Goal: Communication & Community: Participate in discussion

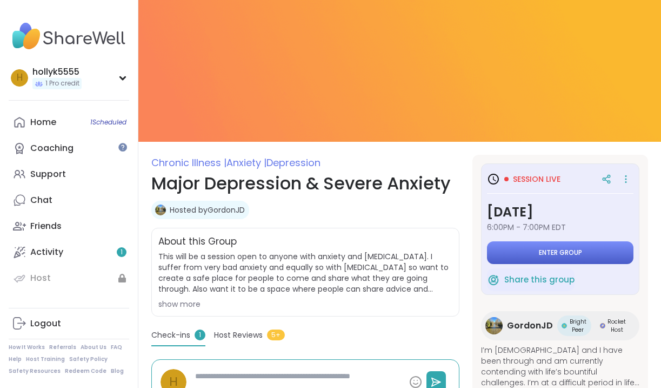
click at [554, 250] on span "Enter group" at bounding box center [560, 252] width 43 height 9
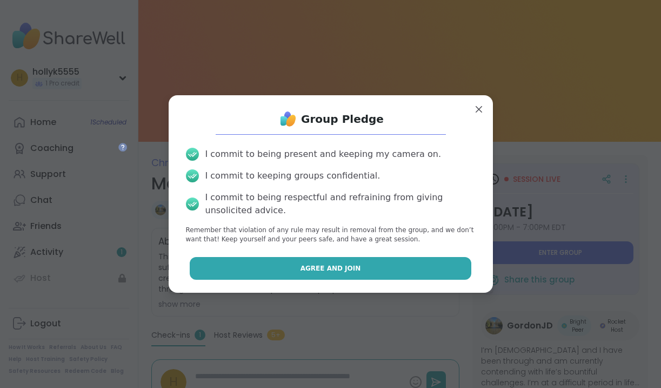
click at [332, 265] on span "Agree and Join" at bounding box center [331, 268] width 61 height 10
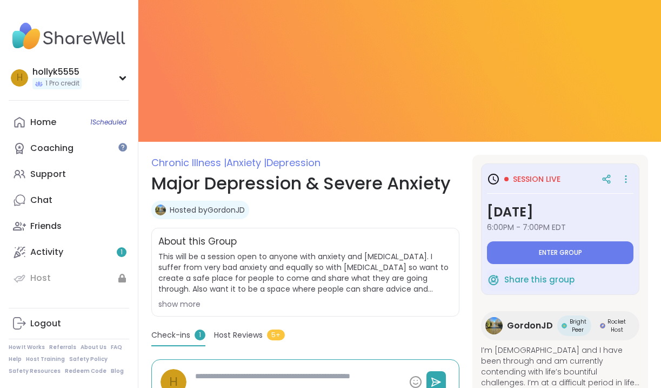
type textarea "*"
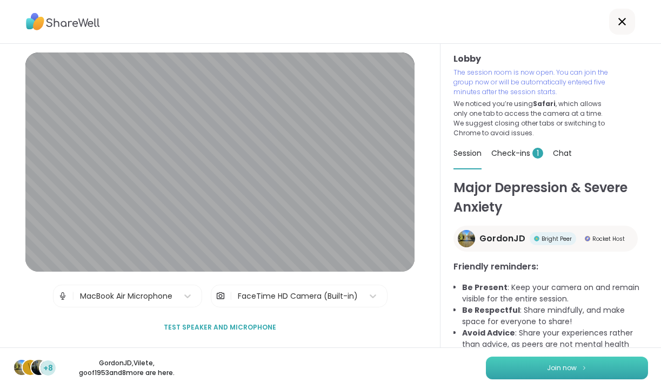
click at [564, 368] on span "Join now" at bounding box center [562, 368] width 30 height 10
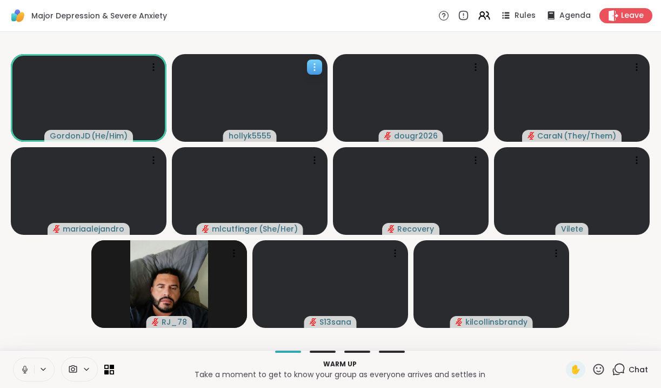
click at [314, 70] on icon at bounding box center [314, 67] width 11 height 11
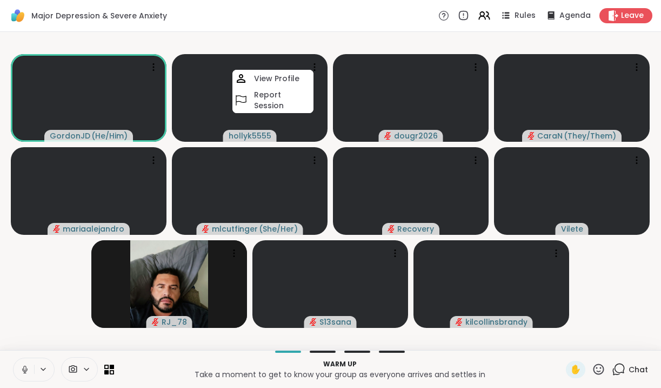
click at [335, 45] on video-player-container "GordonJD ( He/Him ) hollyk5555 View Profile Report Session dougr2026 CaraN ( Th…" at bounding box center [330, 190] width 648 height 309
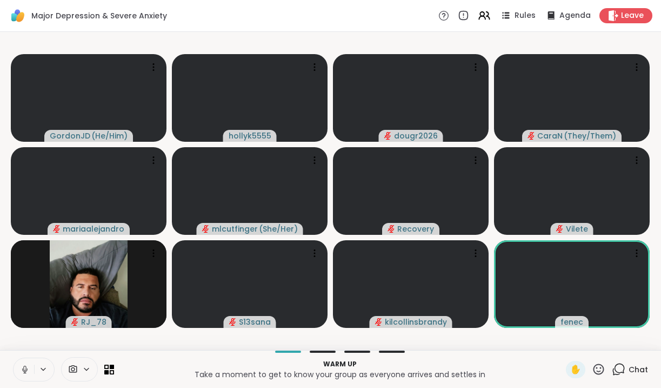
click at [43, 370] on icon at bounding box center [43, 369] width 4 height 2
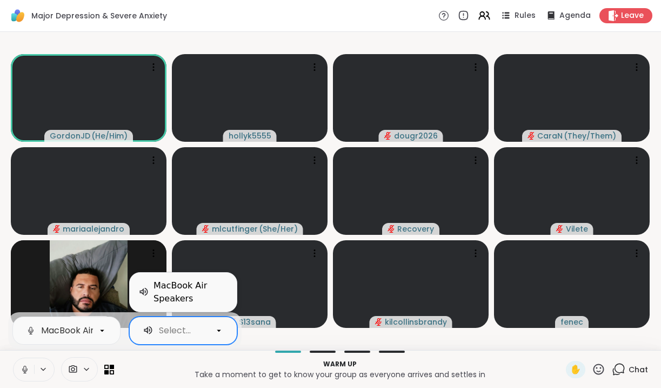
click at [219, 330] on icon at bounding box center [219, 330] width 4 height 2
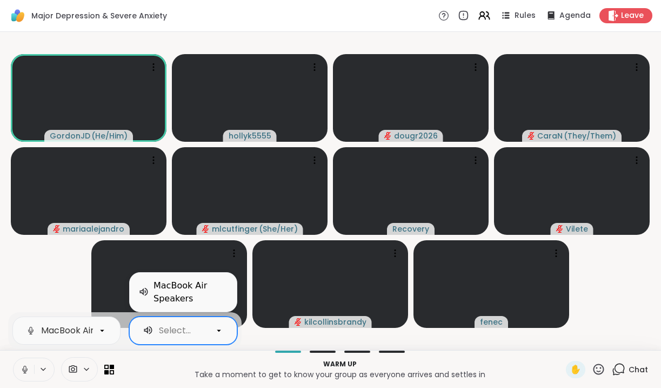
click at [86, 367] on icon at bounding box center [86, 369] width 9 height 9
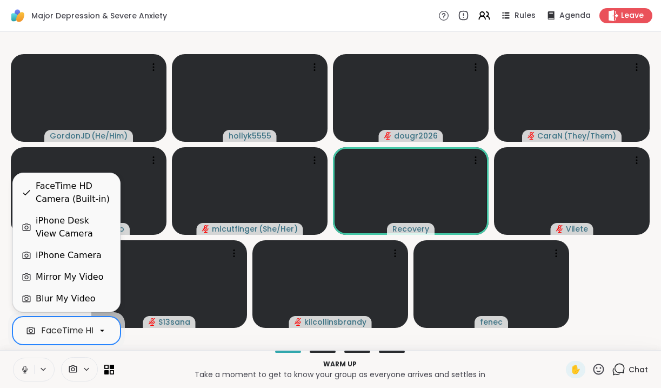
click at [102, 330] on icon at bounding box center [102, 331] width 4 height 2
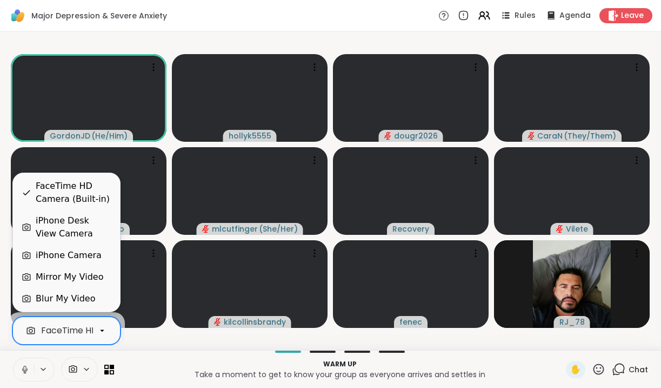
click at [137, 345] on video-player-container "GordonJD ( He/Him ) hollyk5555 dougr2026 CaraN ( They/Them ) mariaalejandro mlc…" at bounding box center [330, 190] width 648 height 309
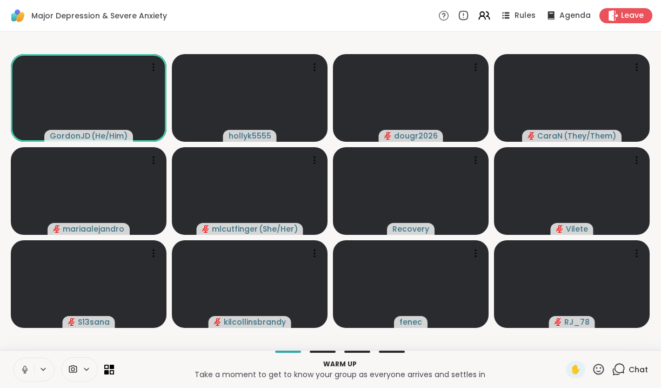
click at [25, 371] on icon at bounding box center [24, 369] width 5 height 3
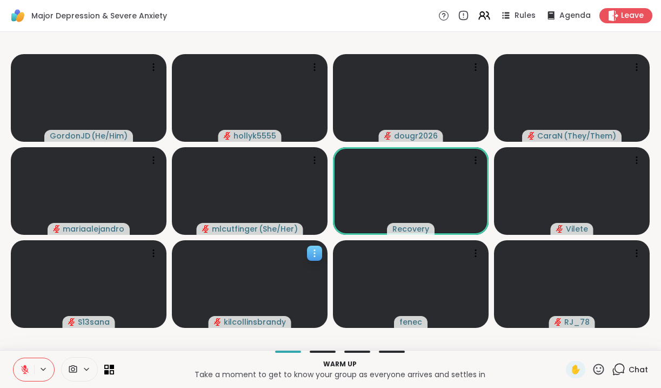
scroll to position [0, 0]
click at [575, 16] on span "Agenda" at bounding box center [575, 15] width 33 height 11
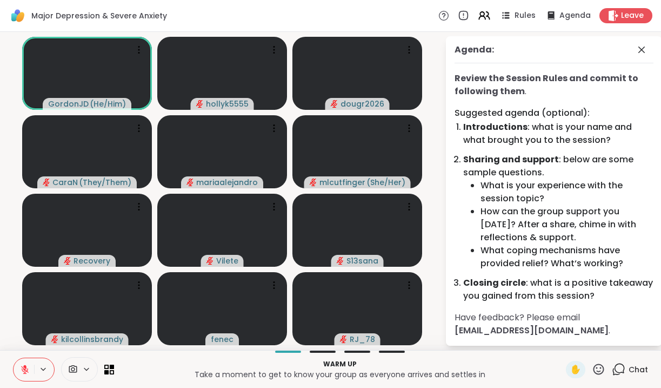
scroll to position [2, 0]
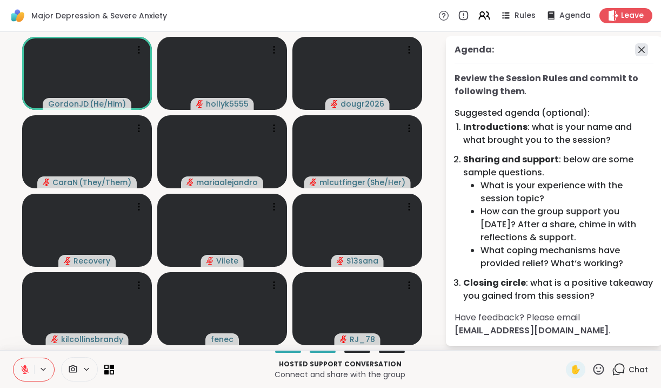
click at [644, 47] on icon at bounding box center [642, 50] width 6 height 6
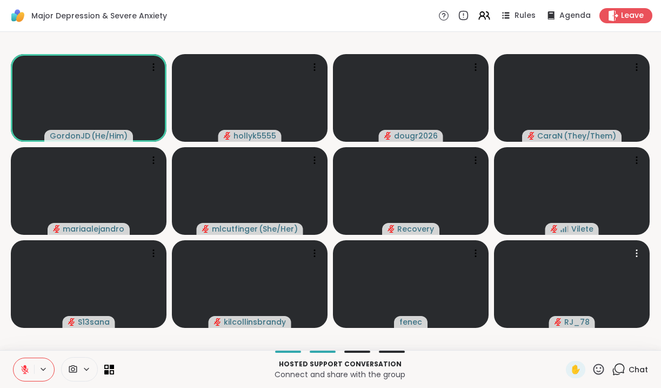
scroll to position [0, 0]
click at [511, 17] on icon at bounding box center [506, 16] width 14 height 14
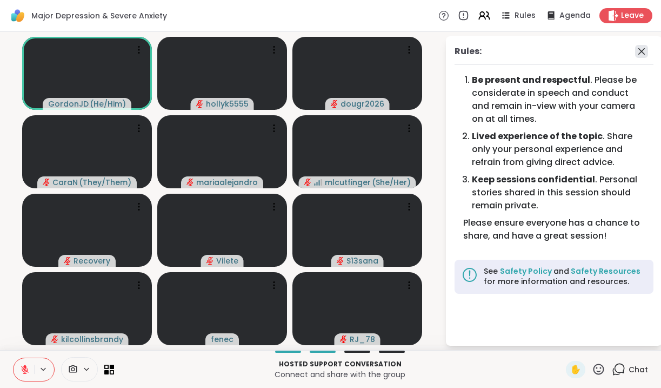
click at [640, 55] on icon at bounding box center [641, 51] width 13 height 13
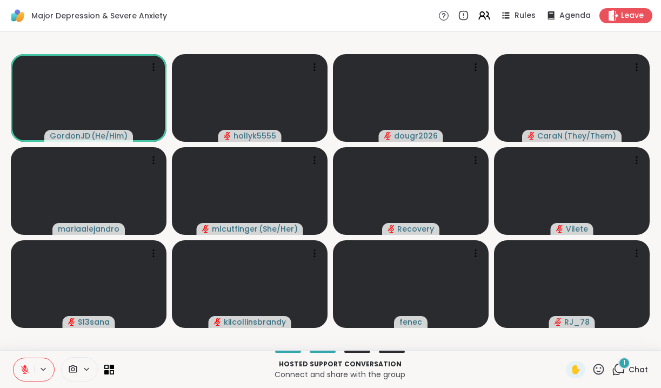
click at [622, 367] on div "1" at bounding box center [625, 363] width 12 height 12
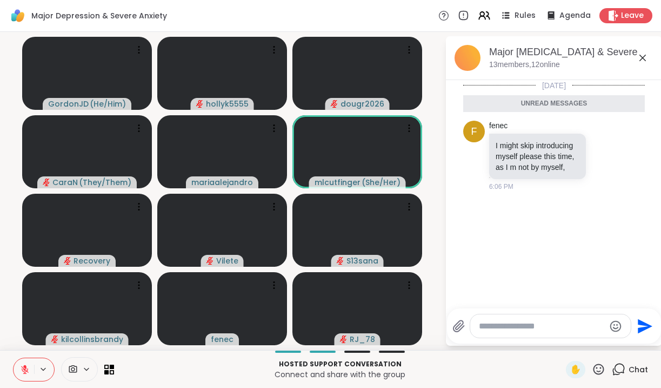
scroll to position [2, 0]
click at [643, 58] on icon at bounding box center [643, 58] width 6 height 6
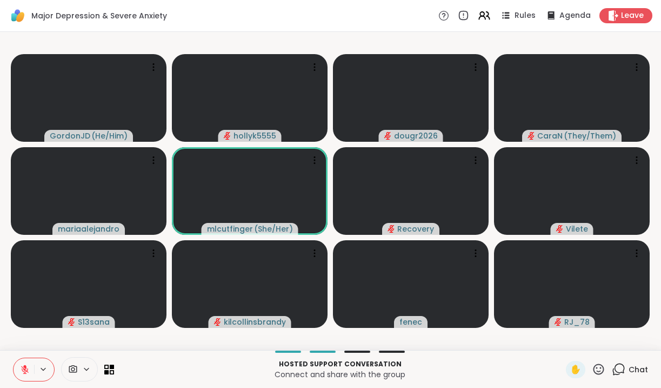
scroll to position [0, 0]
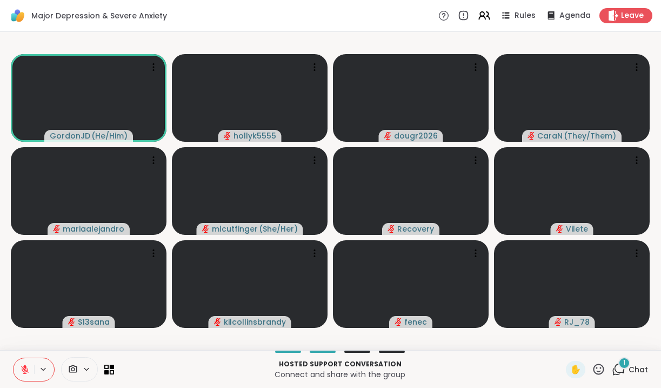
click at [43, 368] on icon at bounding box center [43, 369] width 9 height 9
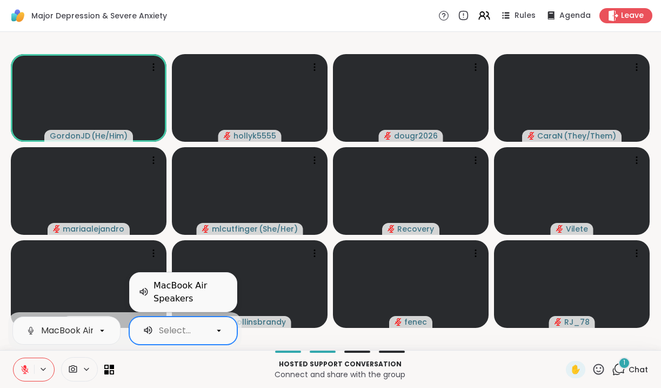
click at [220, 330] on icon at bounding box center [219, 330] width 4 height 2
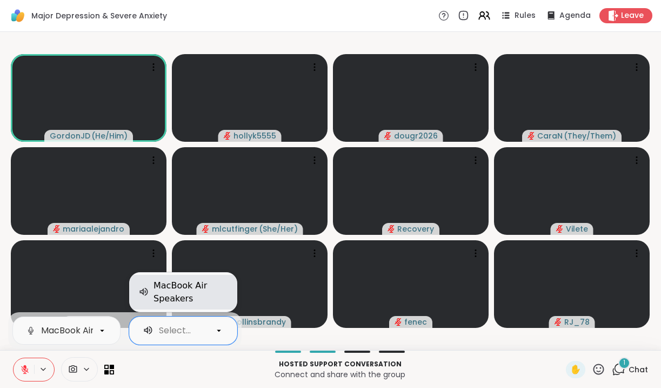
click at [182, 301] on div "MacBook Air Speakers" at bounding box center [191, 292] width 75 height 26
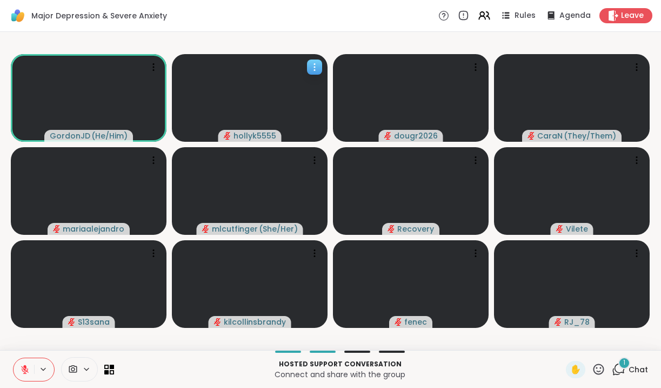
click at [230, 138] on icon "audio-muted" at bounding box center [228, 136] width 8 height 8
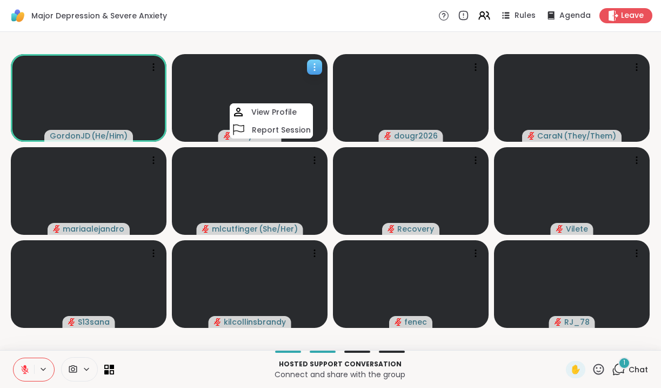
click at [315, 71] on icon at bounding box center [314, 67] width 11 height 11
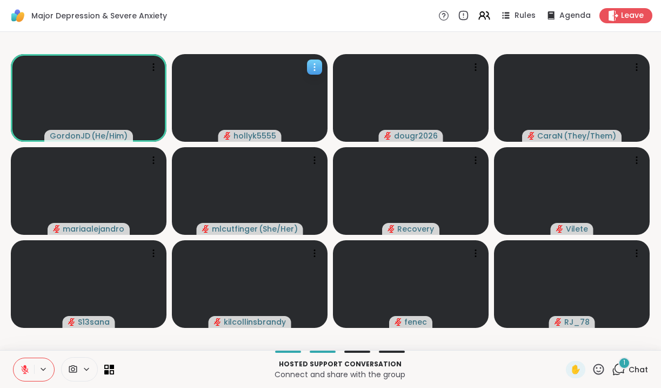
click at [315, 69] on icon at bounding box center [314, 67] width 11 height 11
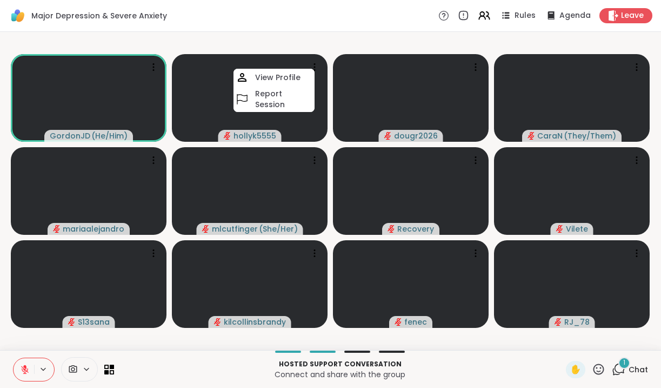
click at [43, 368] on icon at bounding box center [43, 369] width 9 height 9
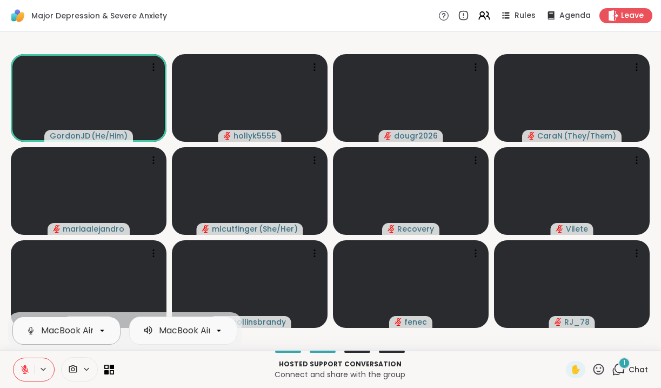
click at [99, 329] on icon at bounding box center [102, 331] width 10 height 10
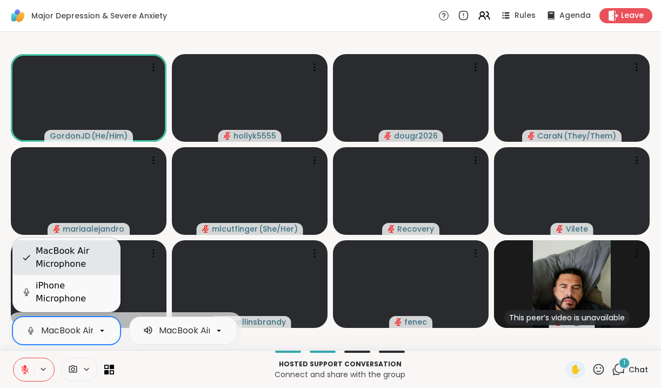
click at [69, 263] on div "MacBook Air Microphone" at bounding box center [74, 257] width 76 height 26
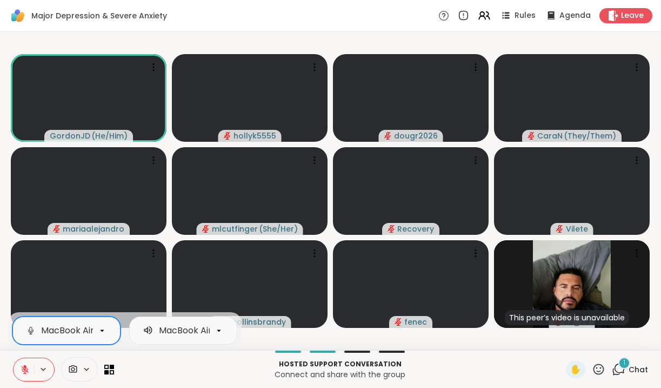
scroll to position [0, 38]
click at [26, 372] on icon at bounding box center [25, 370] width 10 height 10
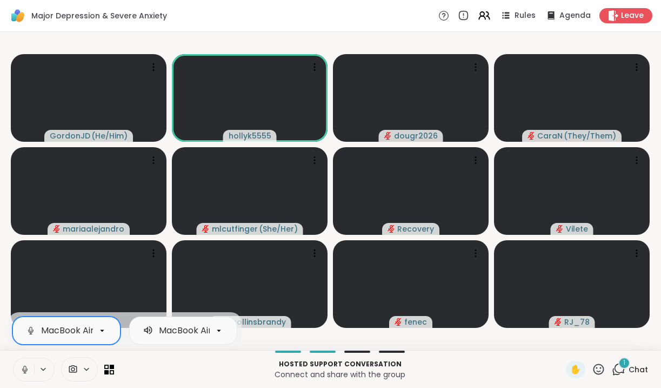
click at [27, 367] on icon at bounding box center [25, 370] width 10 height 10
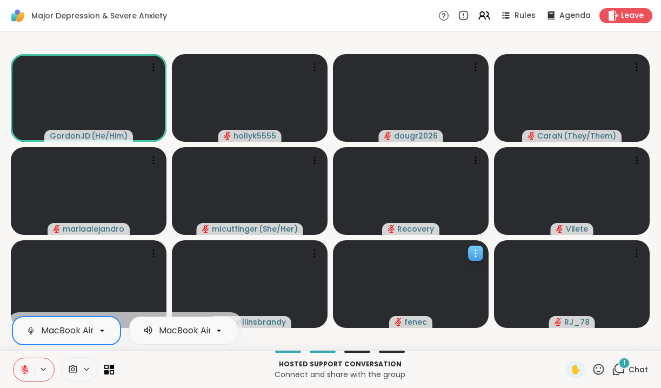
scroll to position [0, 0]
click at [24, 367] on icon at bounding box center [24, 367] width 3 height 4
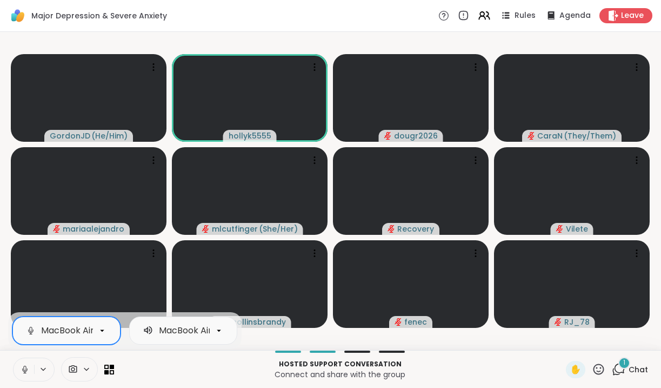
click at [24, 372] on icon at bounding box center [25, 370] width 10 height 10
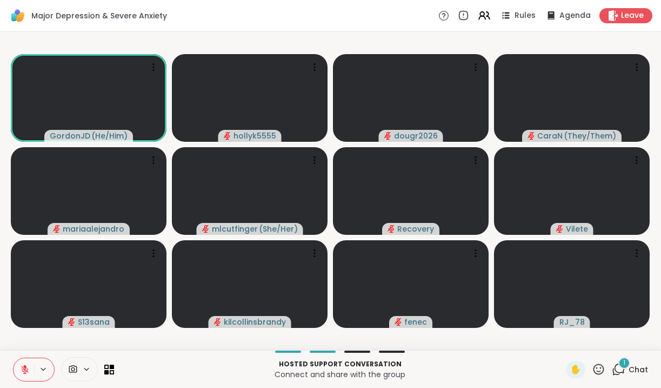
click at [122, 352] on div at bounding box center [340, 351] width 439 height 2
click at [579, 369] on span "✋" at bounding box center [576, 369] width 11 height 13
click at [25, 369] on icon at bounding box center [25, 370] width 8 height 8
click at [25, 371] on icon at bounding box center [24, 372] width 1 height 2
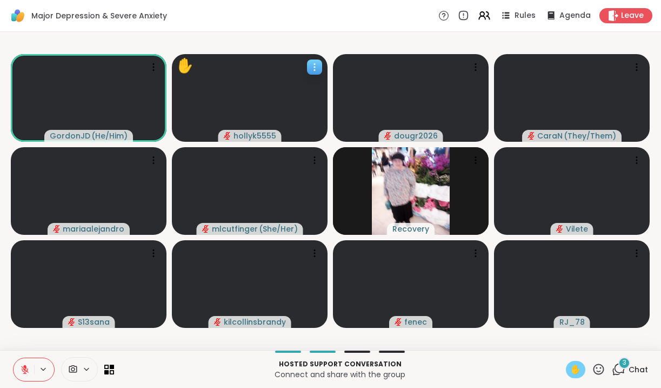
click at [184, 68] on div "✋" at bounding box center [184, 65] width 17 height 21
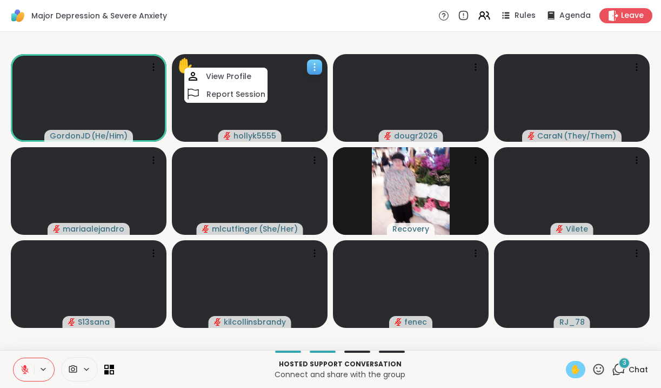
click at [195, 120] on video at bounding box center [250, 98] width 156 height 88
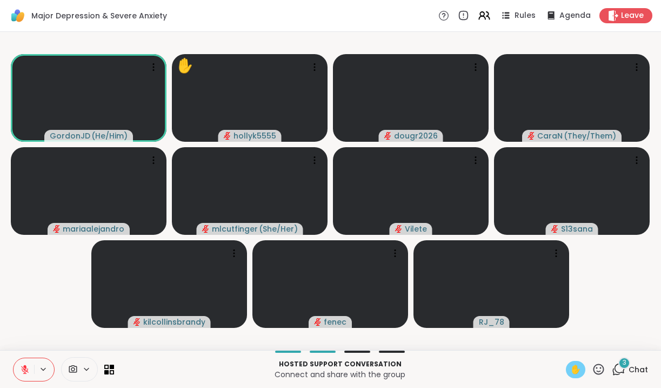
click at [580, 369] on span "✋" at bounding box center [576, 369] width 11 height 13
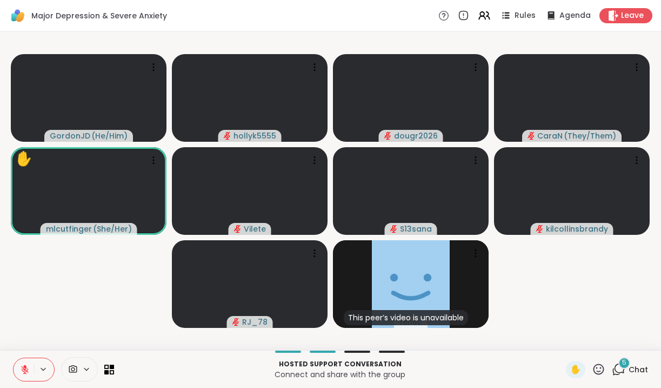
click at [624, 367] on div "5" at bounding box center [625, 363] width 12 height 12
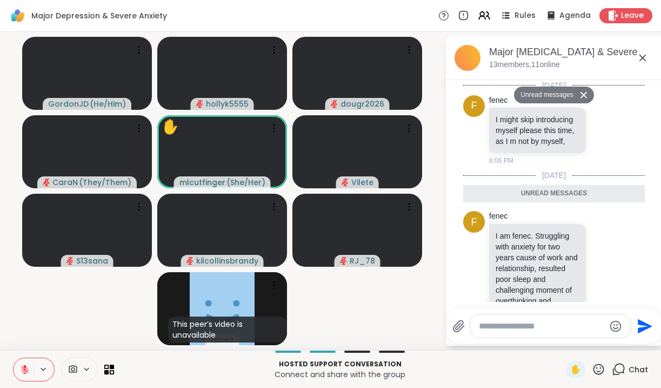
scroll to position [591, 0]
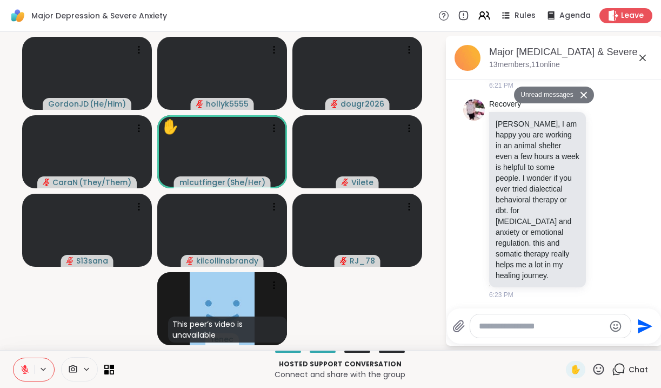
click at [644, 57] on icon at bounding box center [643, 57] width 13 height 13
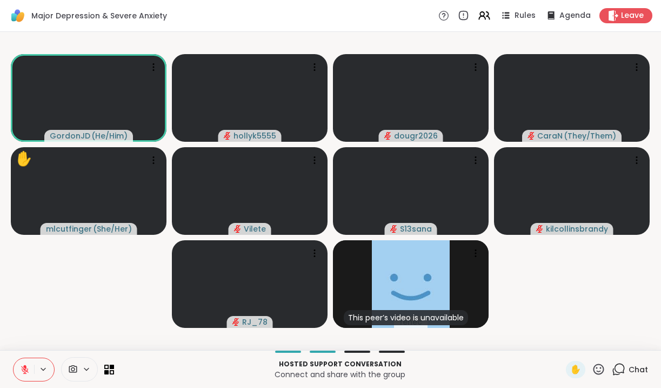
click at [74, 368] on icon at bounding box center [73, 369] width 8 height 8
click at [87, 368] on icon at bounding box center [86, 369] width 9 height 9
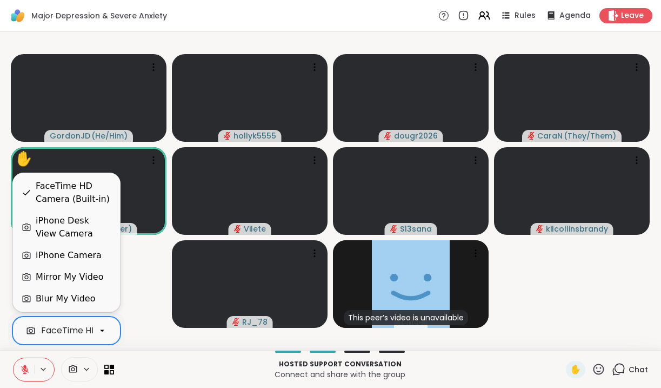
click at [101, 331] on icon at bounding box center [102, 331] width 10 height 10
click at [59, 230] on div "iPhone Desk View Camera" at bounding box center [74, 227] width 76 height 26
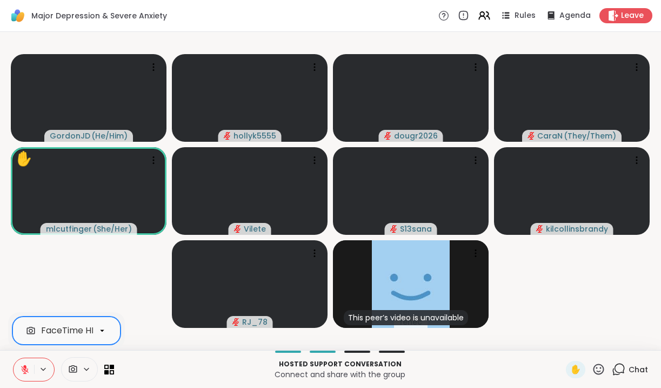
scroll to position [0, 67]
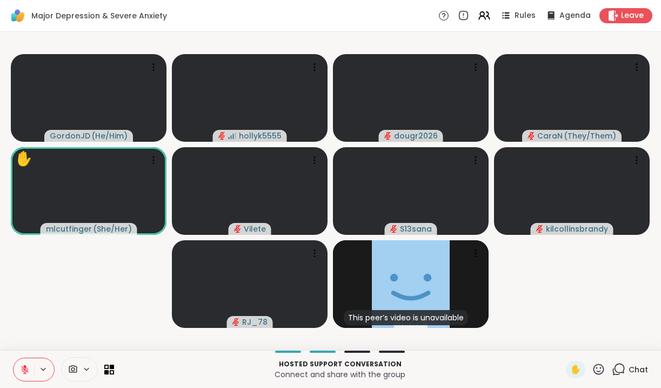
click at [620, 372] on icon at bounding box center [619, 369] width 14 height 14
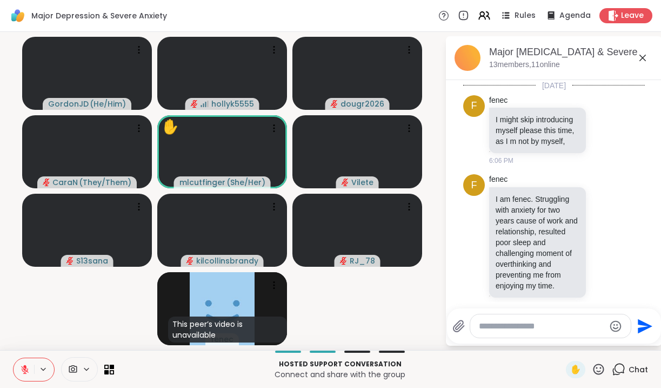
scroll to position [555, 0]
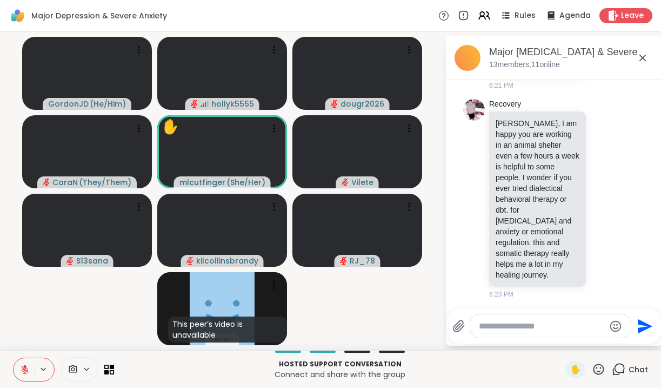
click at [488, 326] on textarea "Type your message" at bounding box center [542, 326] width 126 height 11
click at [489, 314] on textarea "**********" at bounding box center [543, 323] width 126 height 22
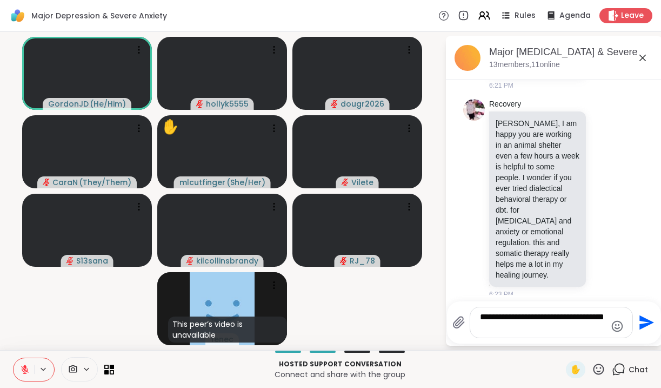
click at [509, 327] on textarea "**********" at bounding box center [543, 323] width 126 height 22
type textarea "**********"
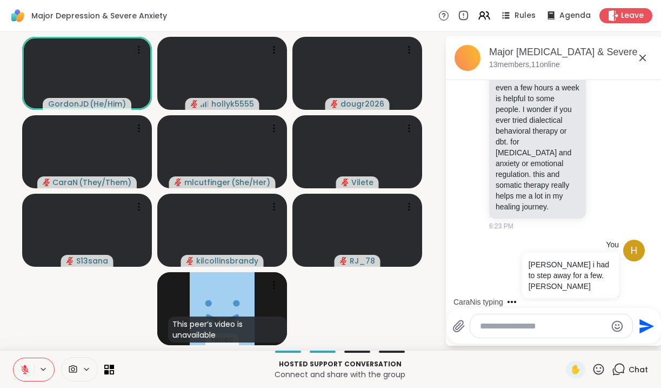
click at [88, 369] on icon at bounding box center [86, 369] width 4 height 2
click at [102, 330] on icon at bounding box center [102, 331] width 4 height 2
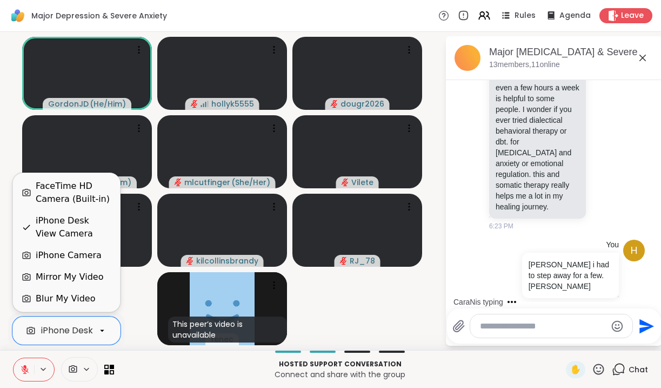
scroll to position [0, 44]
click at [78, 226] on div "iPhone Desk View Camera" at bounding box center [74, 227] width 76 height 26
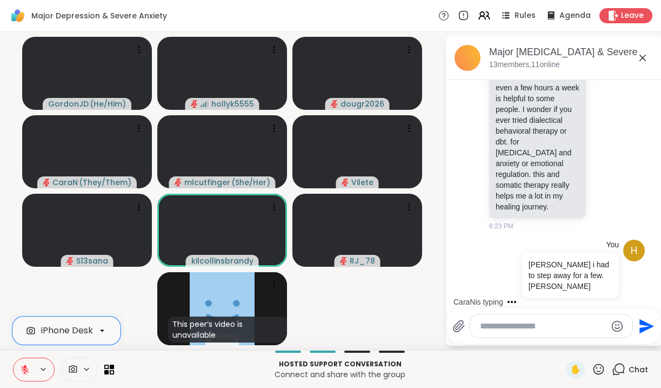
click at [72, 368] on icon at bounding box center [73, 369] width 8 height 8
click at [74, 368] on icon at bounding box center [73, 369] width 8 height 8
click at [101, 329] on icon at bounding box center [102, 331] width 10 height 10
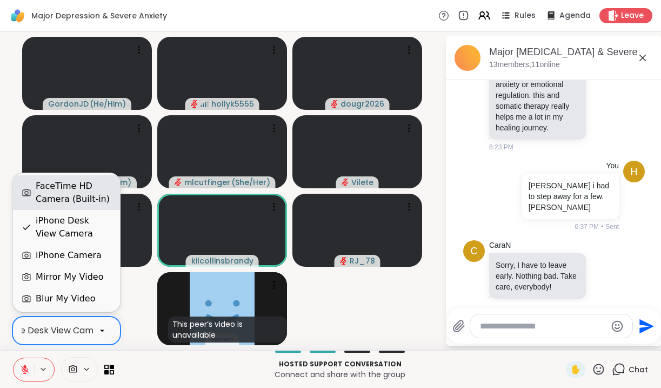
click at [74, 203] on div "FaceTime HD Camera (Built-in)" at bounding box center [74, 193] width 76 height 26
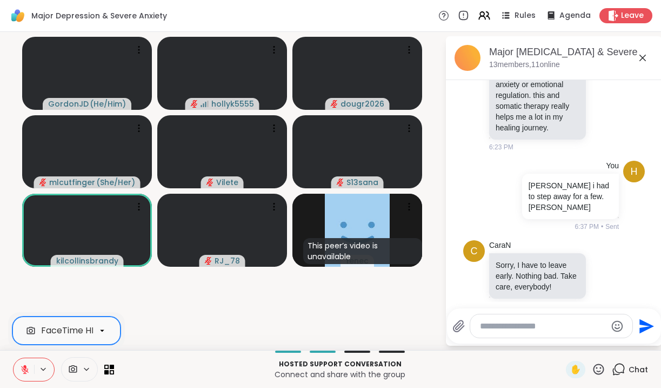
click at [491, 325] on textarea "Type your message" at bounding box center [543, 326] width 126 height 11
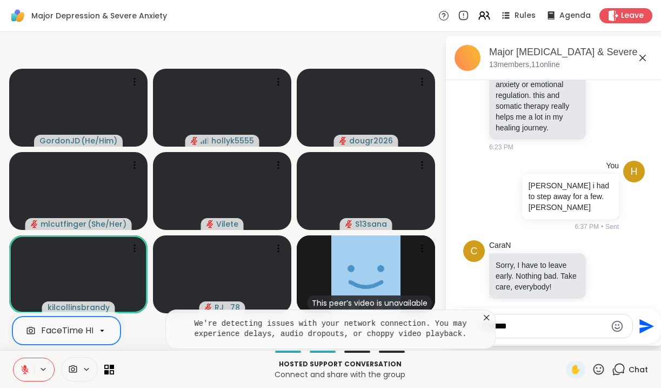
type textarea "*********"
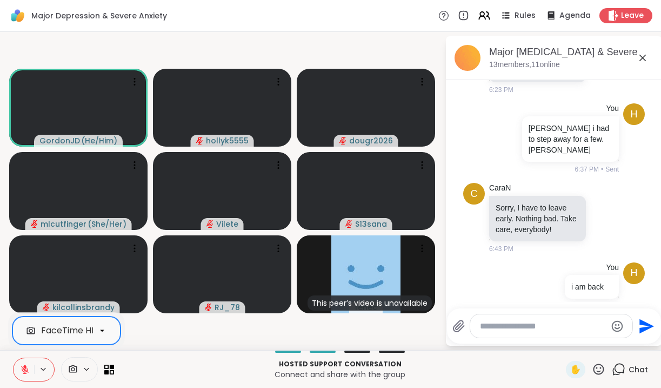
click at [23, 375] on button at bounding box center [24, 369] width 21 height 23
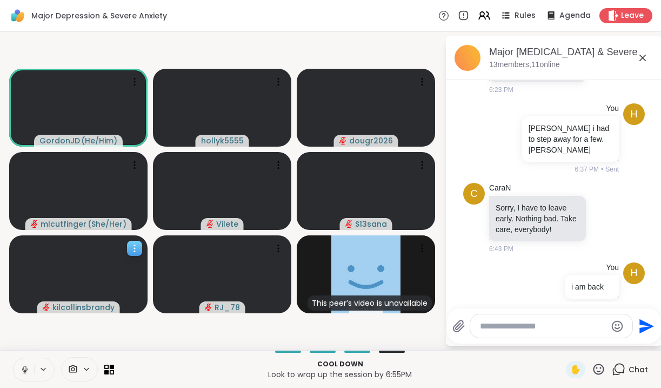
click at [49, 308] on icon "audio-muted" at bounding box center [46, 307] width 6 height 8
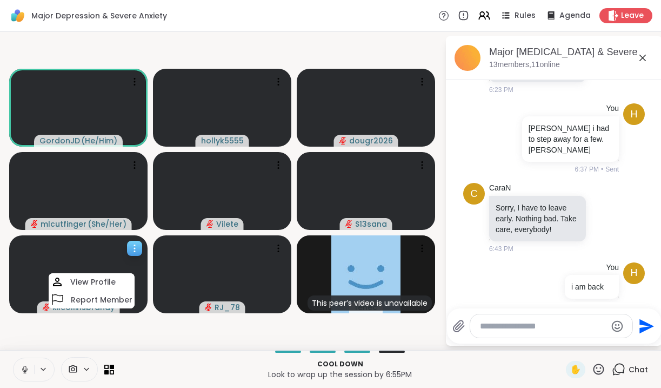
click at [31, 289] on video at bounding box center [78, 274] width 138 height 78
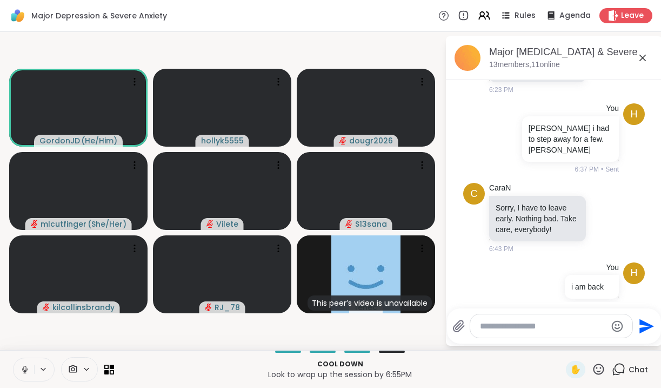
click at [25, 369] on icon at bounding box center [25, 370] width 10 height 10
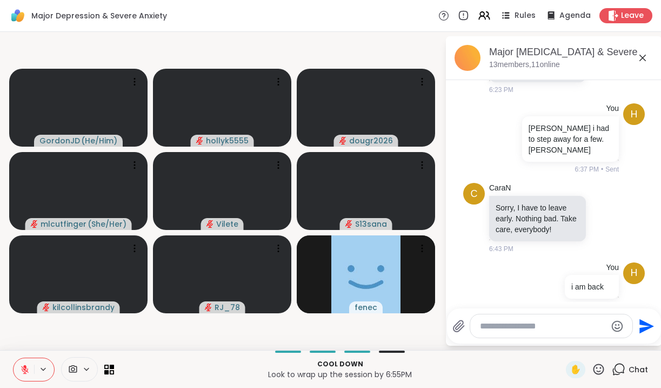
click at [22, 371] on icon at bounding box center [25, 370] width 10 height 10
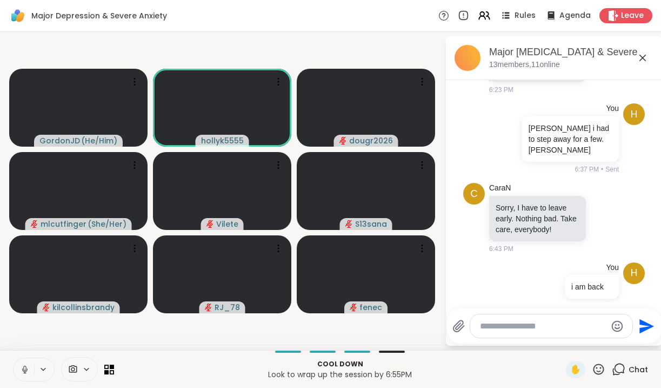
click at [25, 370] on icon at bounding box center [24, 368] width 3 height 5
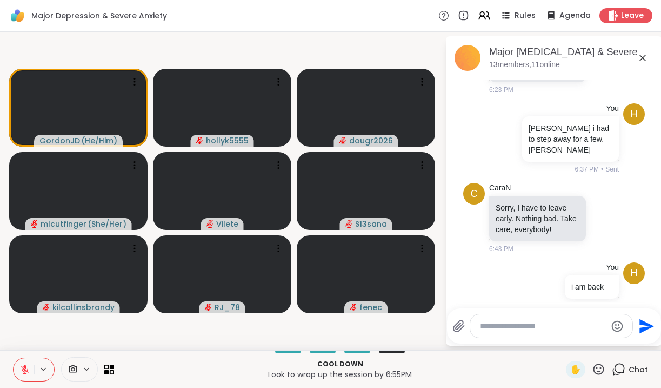
scroll to position [827, 0]
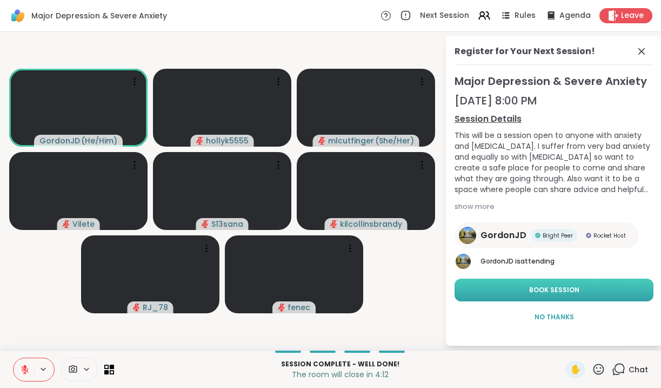
click at [539, 289] on span "Book Session" at bounding box center [554, 290] width 50 height 10
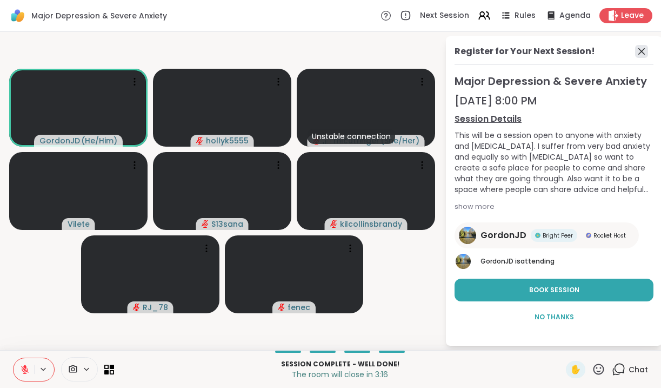
click at [641, 51] on icon at bounding box center [642, 51] width 6 height 6
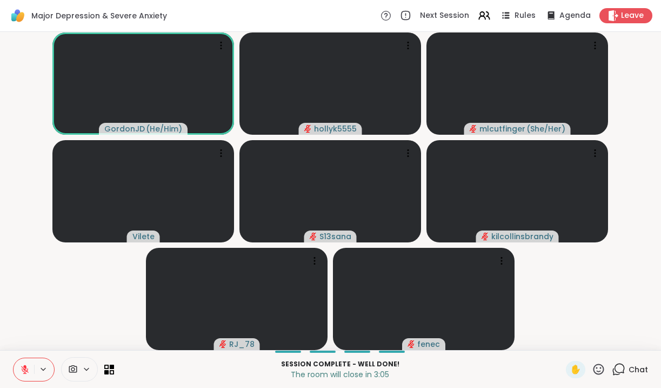
scroll to position [0, 0]
click at [622, 367] on icon at bounding box center [619, 369] width 14 height 14
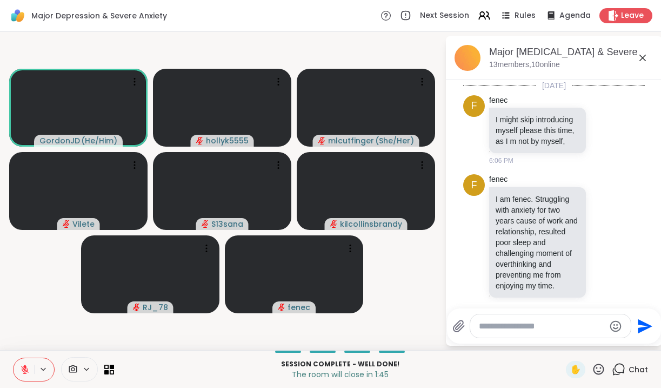
click at [498, 323] on textarea "Type your message" at bounding box center [542, 326] width 126 height 11
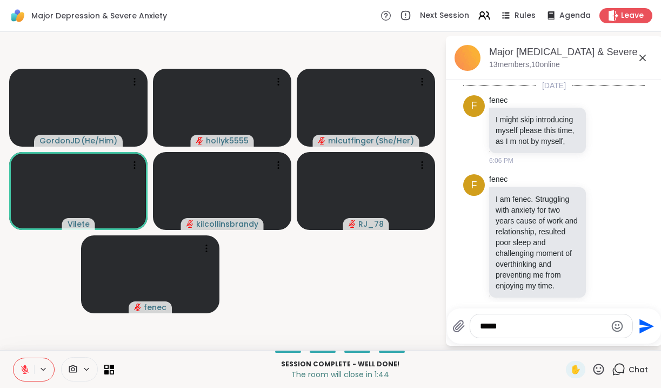
scroll to position [827, 0]
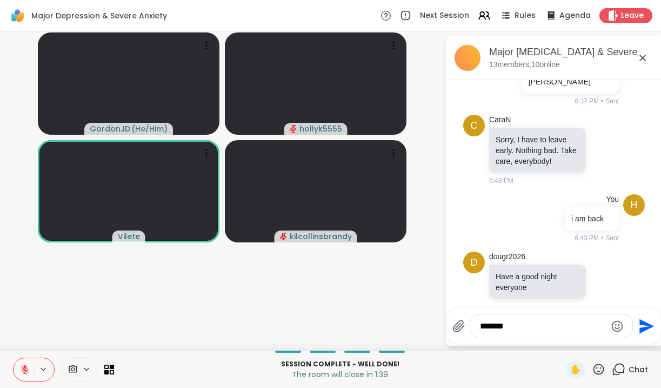
type textarea "******"
click at [643, 326] on icon "Send" at bounding box center [645, 325] width 17 height 17
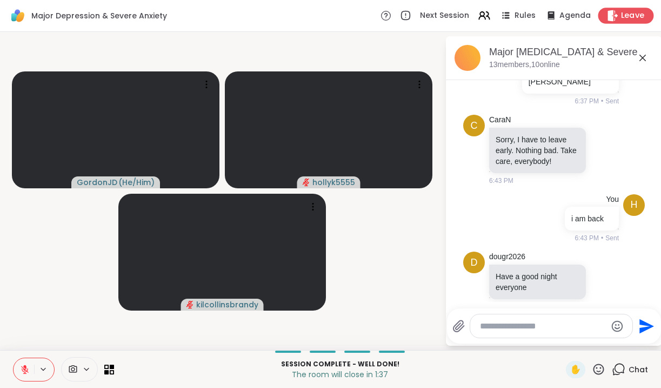
scroll to position [885, 0]
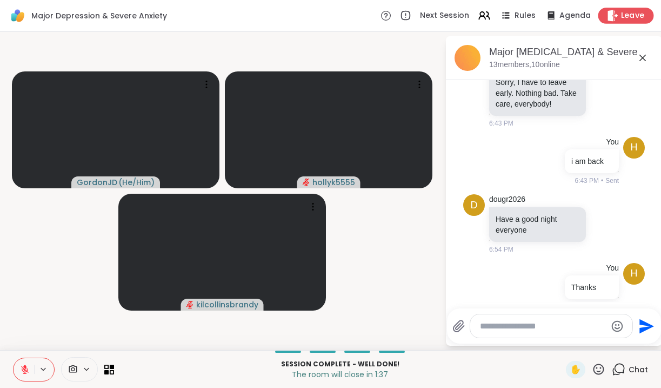
click at [623, 16] on span "Leave" at bounding box center [633, 15] width 24 height 11
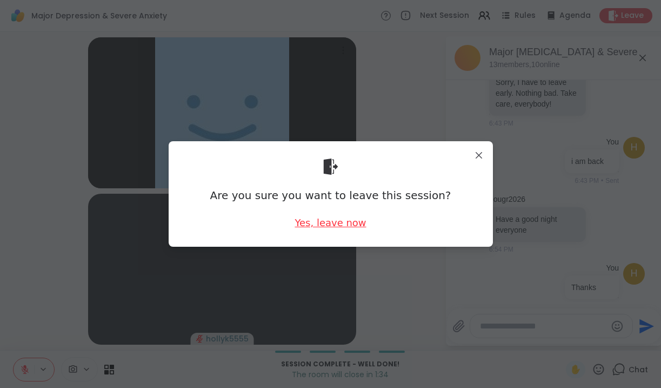
click at [337, 223] on div "Yes, leave now" at bounding box center [330, 223] width 71 height 14
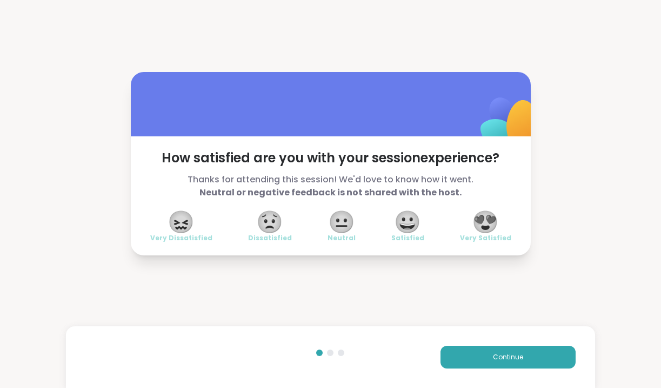
click at [491, 219] on span "😍" at bounding box center [485, 221] width 27 height 19
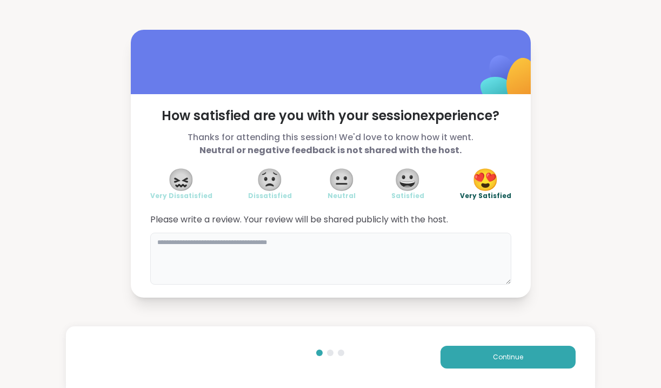
click at [158, 243] on textarea at bounding box center [330, 259] width 361 height 52
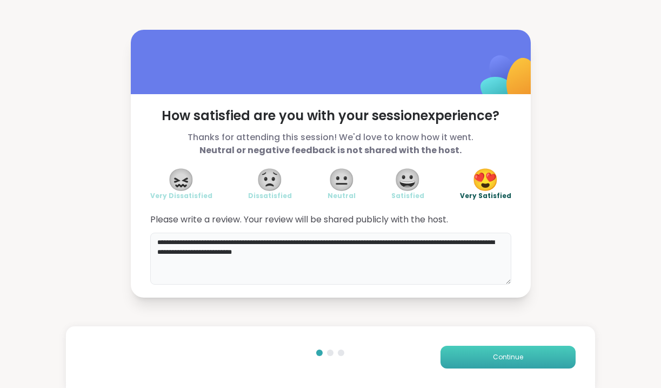
type textarea "**********"
click at [506, 357] on span "Continue" at bounding box center [508, 357] width 30 height 10
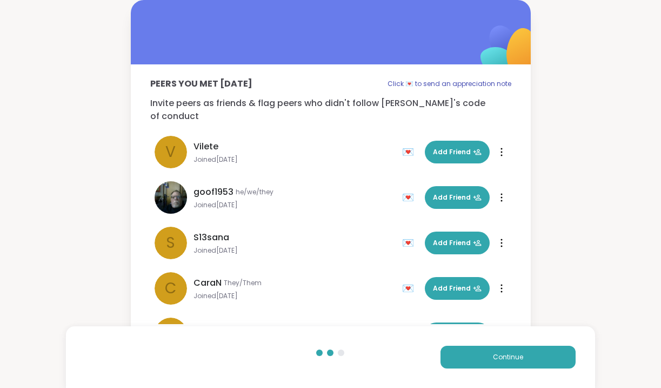
click at [409, 143] on div "💌" at bounding box center [410, 151] width 16 height 17
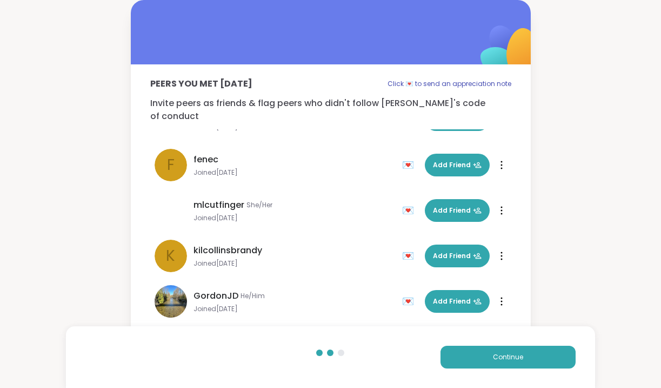
scroll to position [350, 0]
click at [409, 293] on div "💌" at bounding box center [410, 301] width 16 height 17
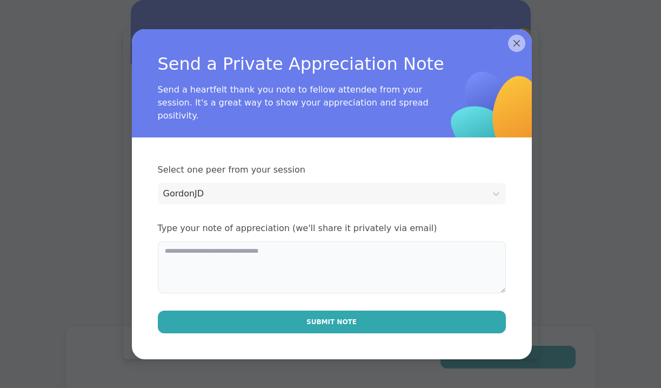
click at [181, 254] on textarea at bounding box center [332, 267] width 348 height 52
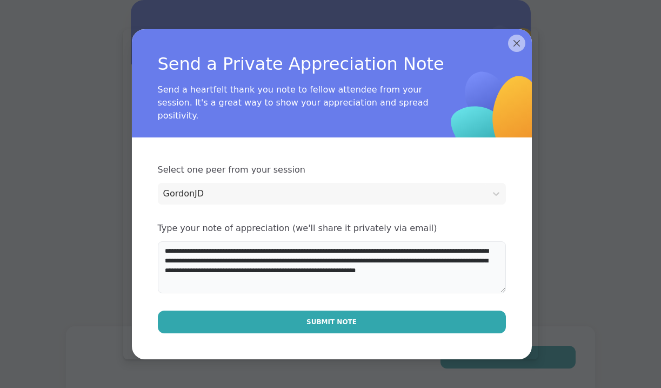
type textarea "**********"
click at [352, 309] on div "**********" at bounding box center [332, 248] width 400 height 222
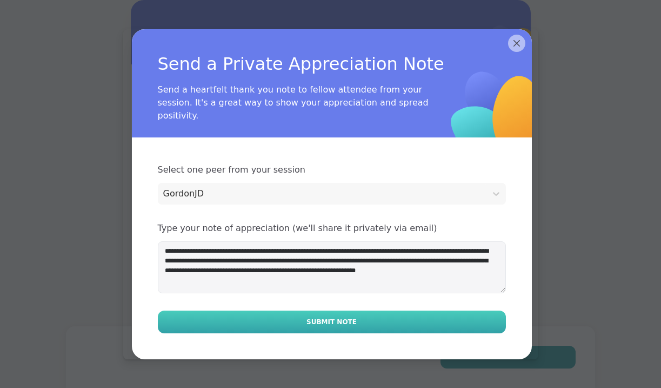
click at [336, 321] on span "Submit Note" at bounding box center [332, 322] width 50 height 10
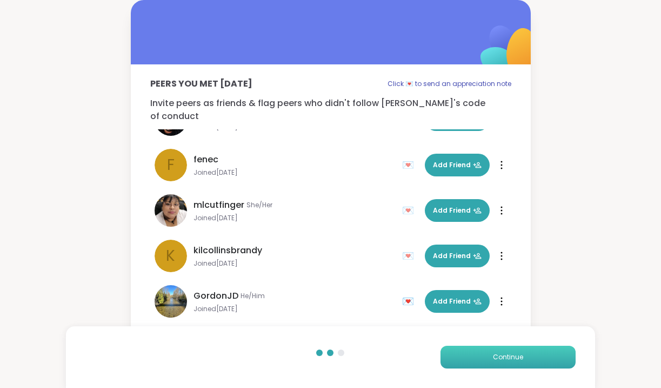
click at [532, 353] on button "Continue" at bounding box center [508, 357] width 135 height 23
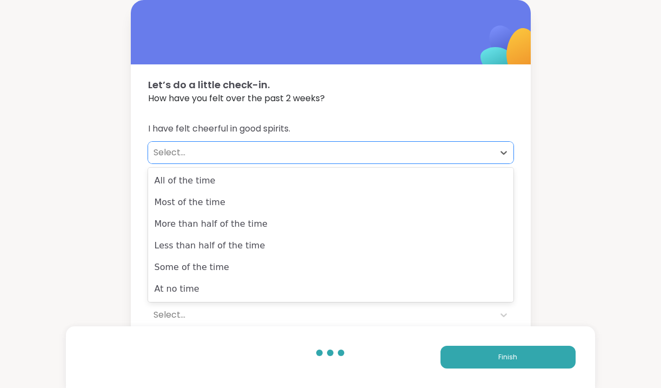
click at [170, 154] on div "Select..." at bounding box center [321, 152] width 335 height 13
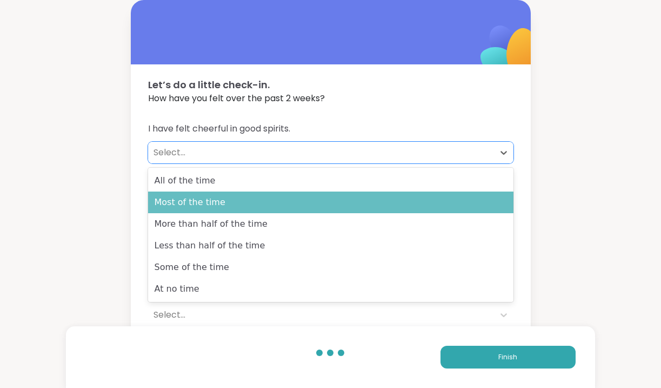
click at [184, 202] on div "Most of the time" at bounding box center [331, 202] width 366 height 22
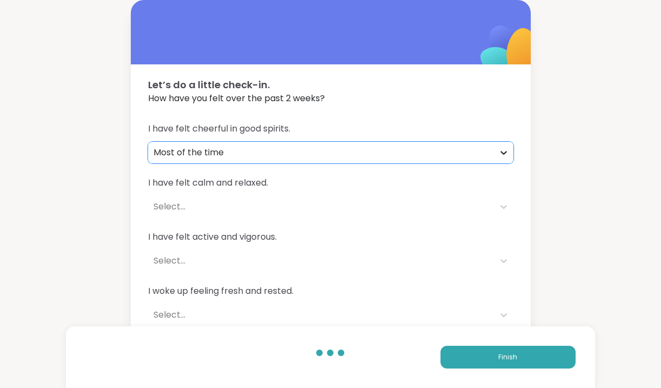
click at [504, 151] on icon at bounding box center [504, 152] width 11 height 11
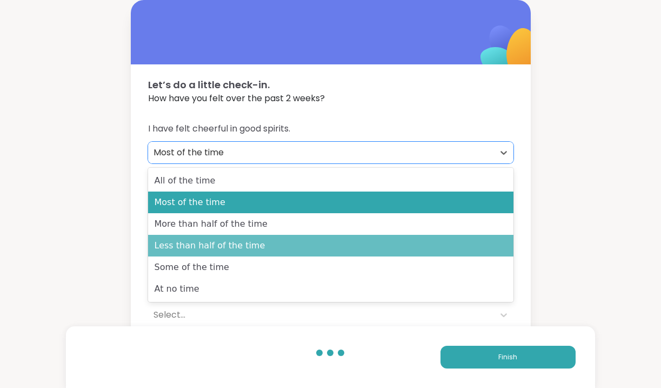
click at [295, 242] on div "Less than half of the time" at bounding box center [331, 246] width 366 height 22
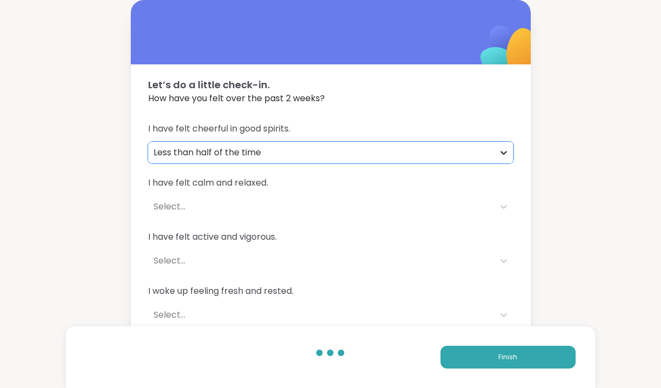
click at [507, 150] on icon at bounding box center [504, 152] width 11 height 11
click at [264, 150] on div "Less than half of the time" at bounding box center [321, 152] width 335 height 13
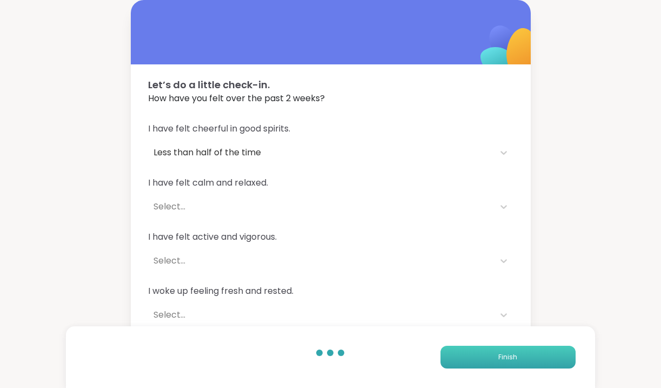
click at [514, 360] on span "Finish" at bounding box center [508, 357] width 19 height 10
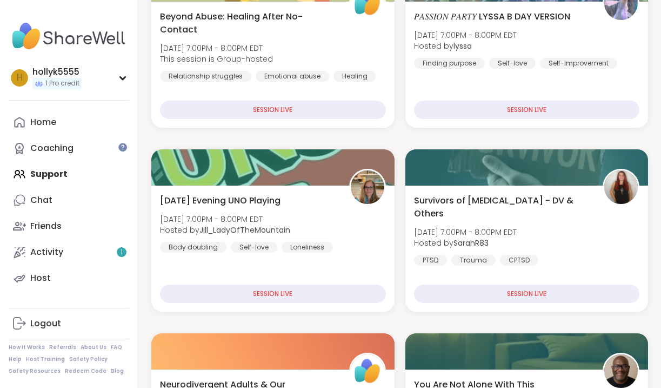
scroll to position [246, 0]
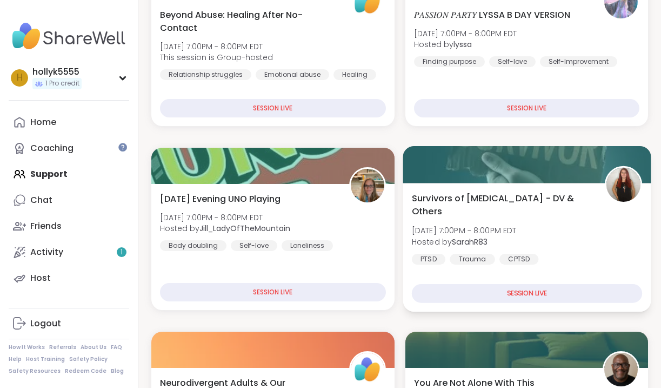
click at [519, 294] on div "SESSION LIVE" at bounding box center [527, 293] width 230 height 19
click at [474, 198] on span "Survivors of [MEDICAL_DATA] - DV & Others" at bounding box center [502, 204] width 181 height 27
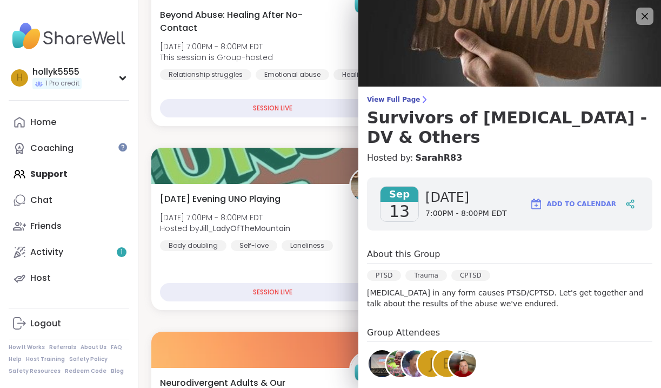
scroll to position [0, 0]
click at [645, 18] on icon at bounding box center [645, 16] width 14 height 14
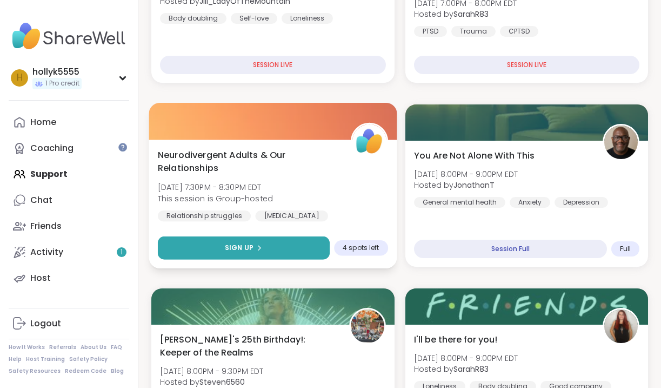
scroll to position [474, 0]
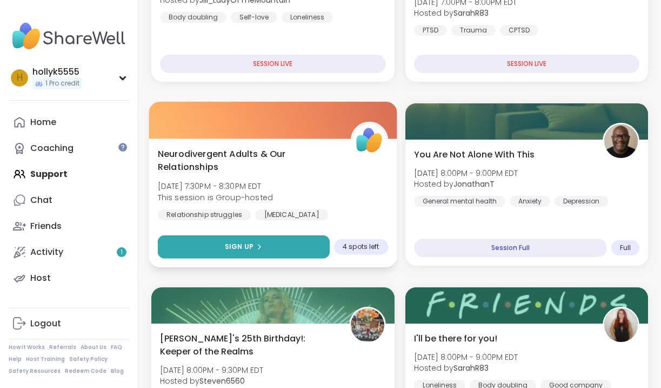
click at [236, 249] on span "Sign Up" at bounding box center [239, 247] width 29 height 10
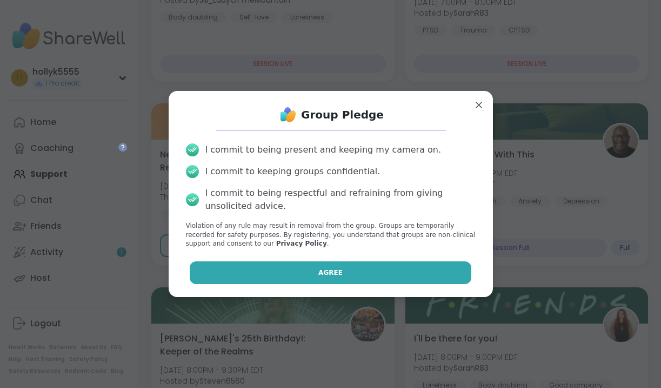
click at [329, 274] on span "Agree" at bounding box center [331, 273] width 24 height 10
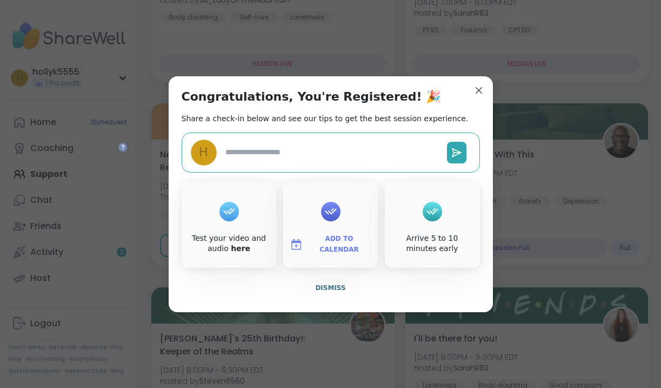
type textarea "*"
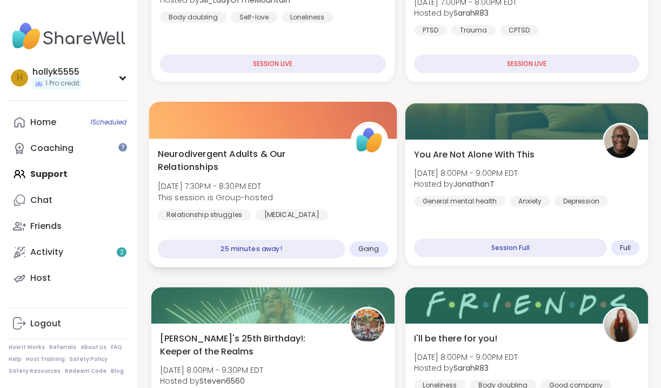
click at [369, 250] on span "Going" at bounding box center [369, 248] width 21 height 9
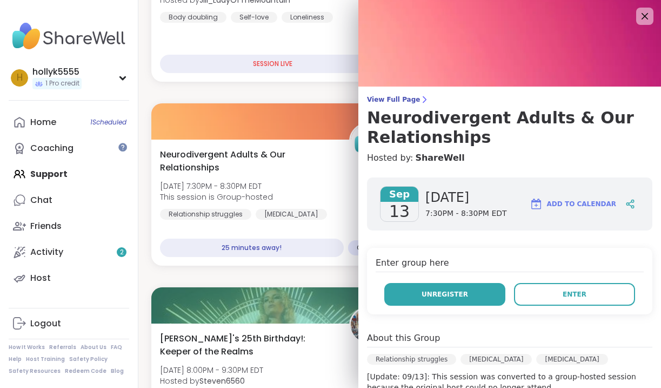
click at [426, 295] on span "Unregister" at bounding box center [445, 294] width 47 height 10
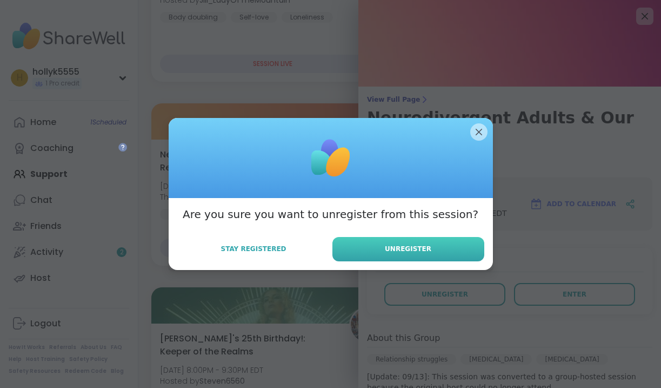
click at [403, 248] on span "Unregister" at bounding box center [408, 249] width 47 height 10
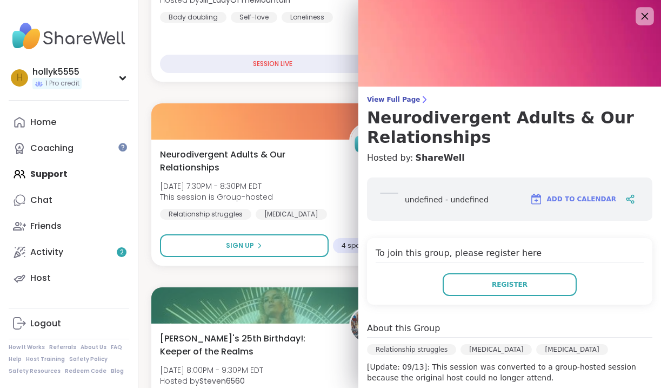
click at [644, 15] on icon at bounding box center [645, 16] width 7 height 7
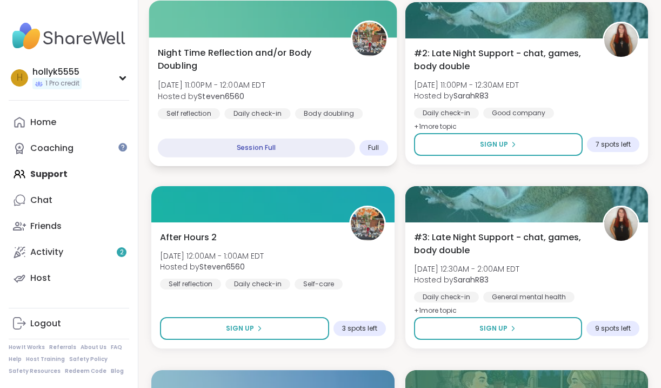
scroll to position [1492, 0]
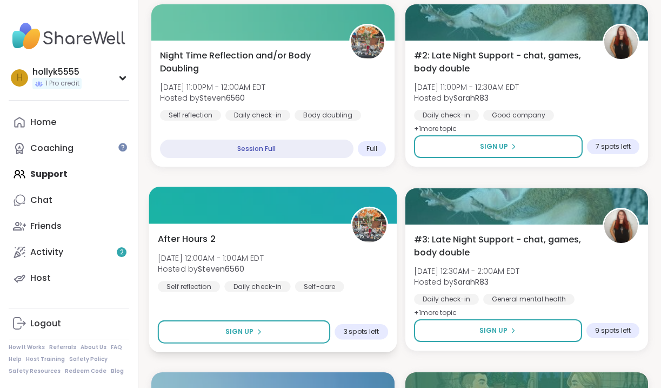
click at [190, 241] on span "After Hours 2" at bounding box center [187, 238] width 58 height 13
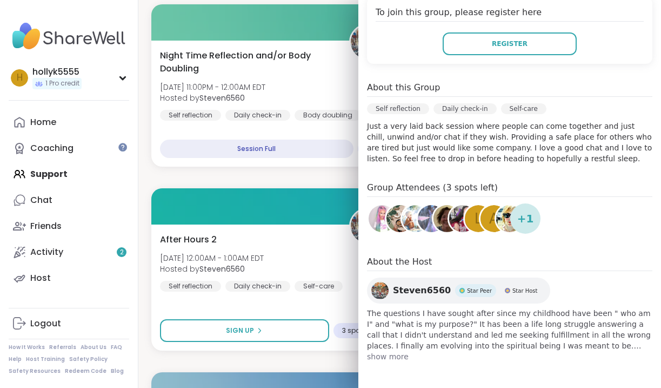
scroll to position [0, 0]
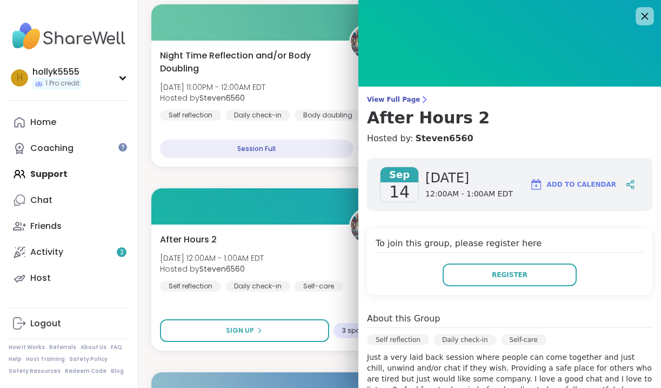
click at [645, 15] on icon at bounding box center [645, 16] width 7 height 7
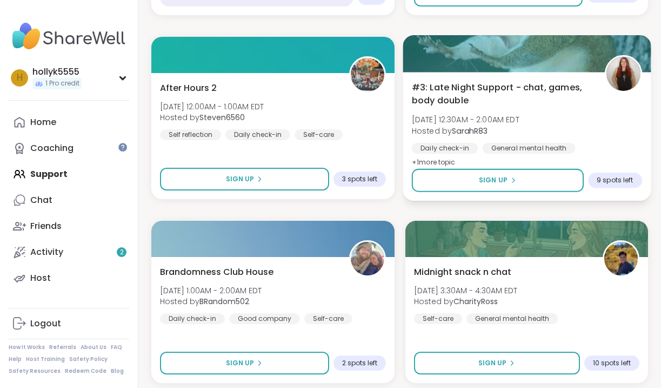
scroll to position [1652, 0]
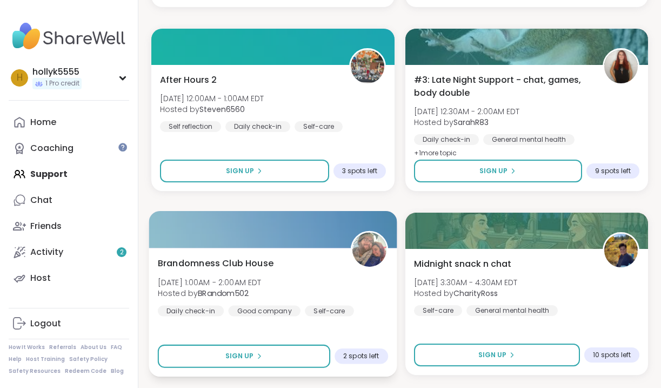
click at [194, 260] on span "Brandomness Club House" at bounding box center [216, 262] width 116 height 13
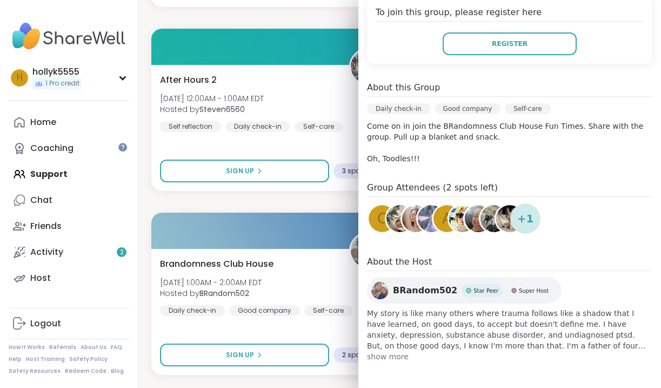
scroll to position [231, 0]
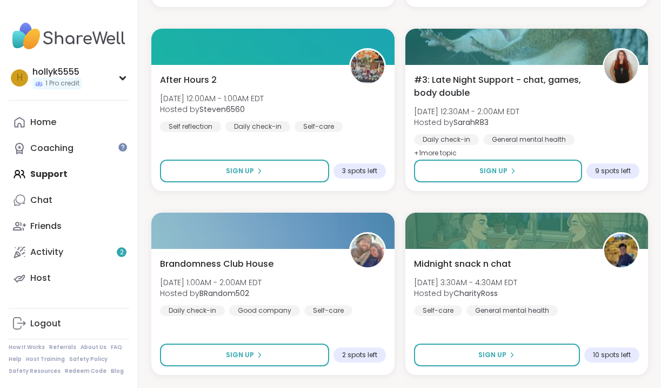
click at [341, 16] on div "Beyond Abuse: Healing After No-Contact [DATE] 7:00PM - 8:00PM EDT This session …" at bounding box center [399, 202] width 497 height 3288
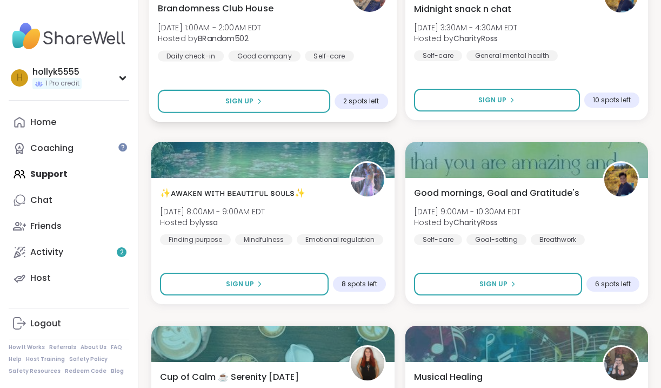
scroll to position [1907, 0]
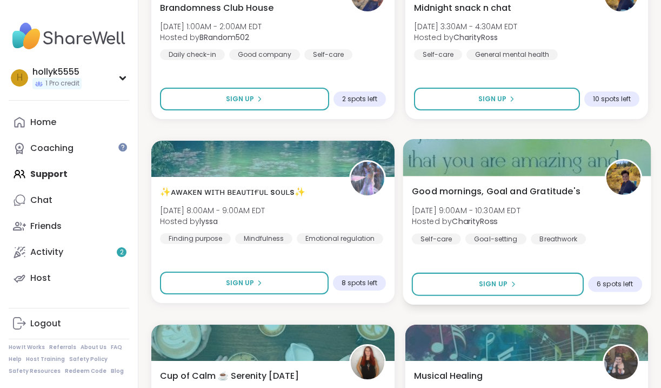
click at [460, 187] on span "Good mornings, Goal and Gratitude's" at bounding box center [496, 190] width 169 height 13
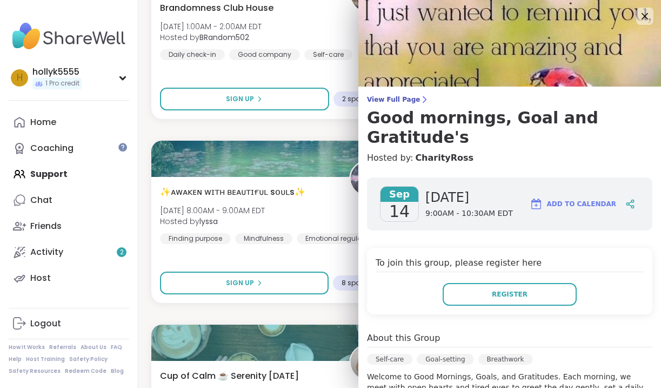
scroll to position [0, 0]
click at [646, 15] on icon at bounding box center [645, 16] width 7 height 7
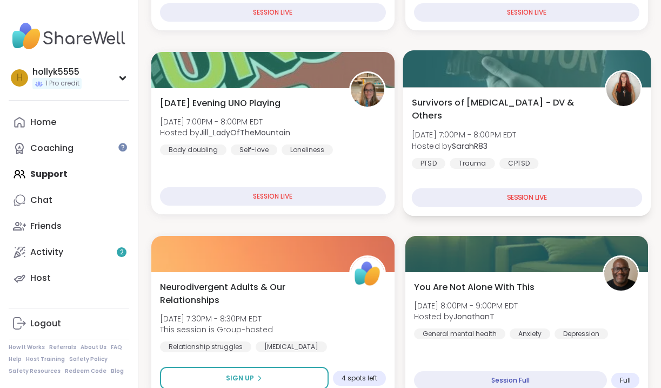
scroll to position [342, 0]
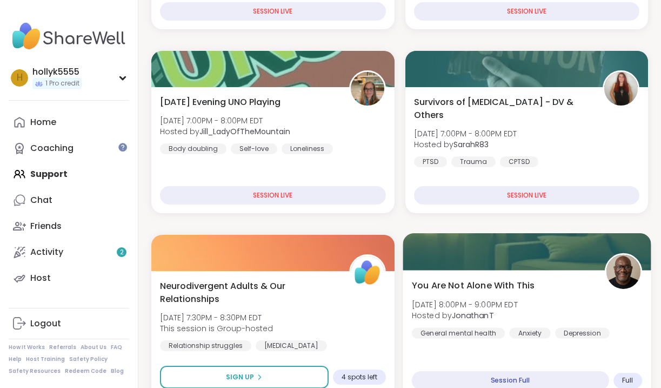
click at [460, 281] on span "You Are Not Alone With This" at bounding box center [473, 285] width 123 height 13
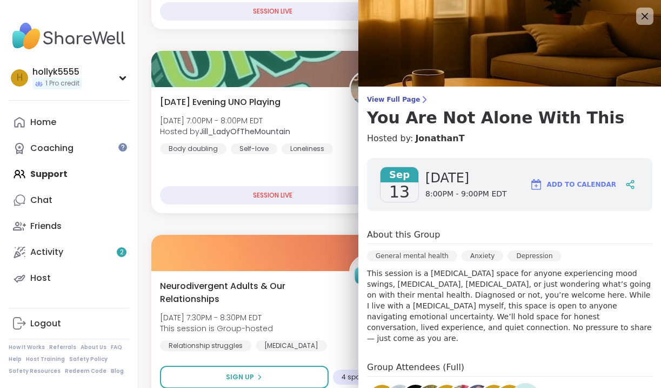
scroll to position [0, 0]
click at [644, 18] on icon at bounding box center [645, 16] width 7 height 7
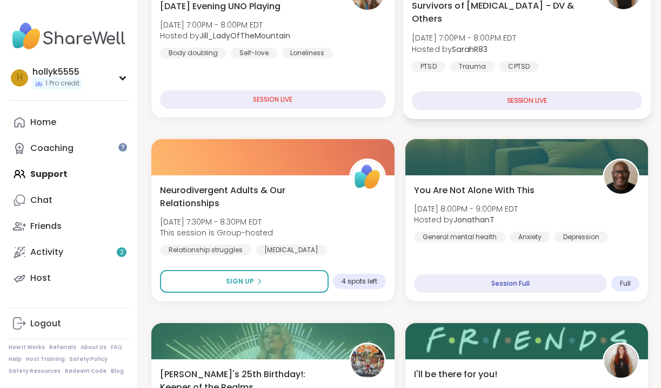
scroll to position [442, 0]
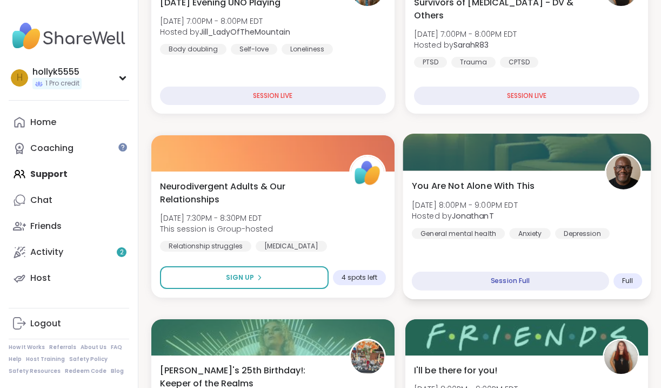
click at [626, 279] on span "Full" at bounding box center [627, 280] width 11 height 9
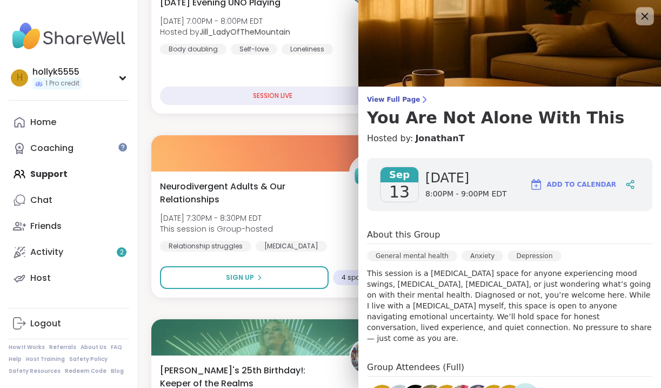
click at [645, 15] on icon at bounding box center [645, 16] width 14 height 14
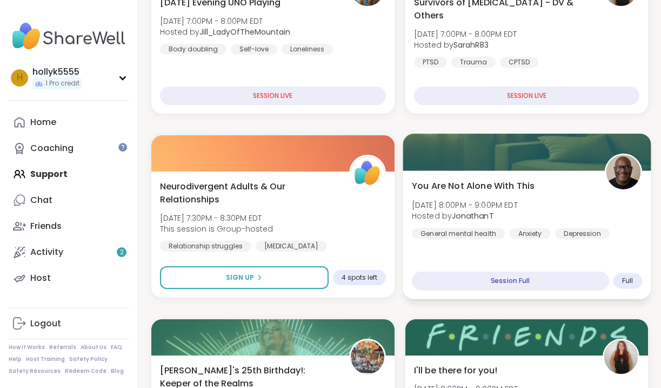
click at [505, 282] on div "Session Full" at bounding box center [510, 280] width 197 height 19
